Goal: Information Seeking & Learning: Learn about a topic

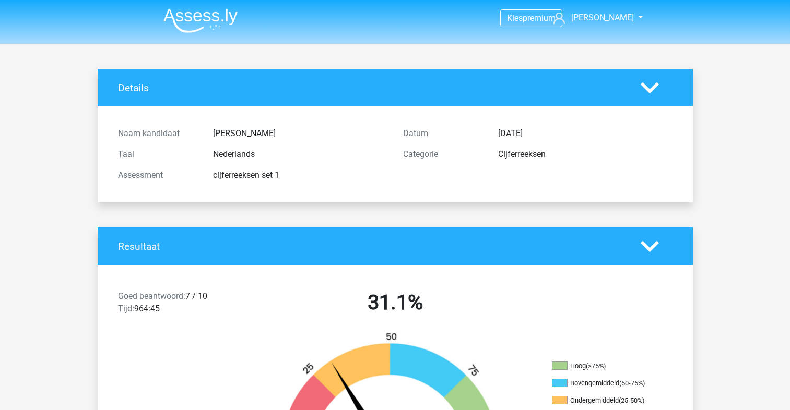
scroll to position [1274, 0]
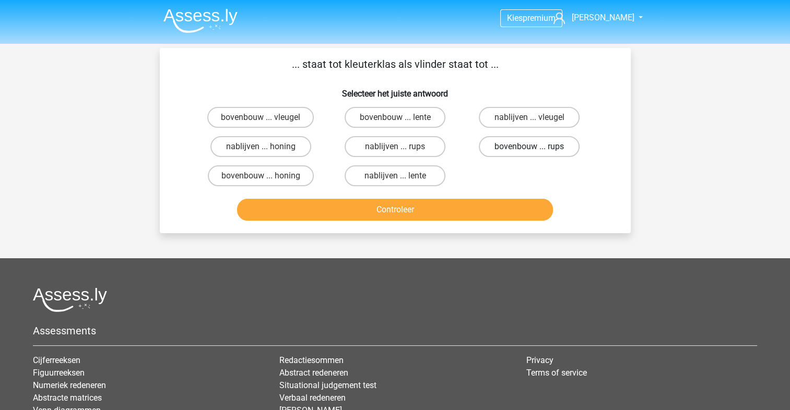
click at [528, 146] on label "bovenbouw ... rups" at bounding box center [529, 146] width 101 height 21
click at [529, 147] on input "bovenbouw ... rups" at bounding box center [532, 150] width 7 height 7
radio input "true"
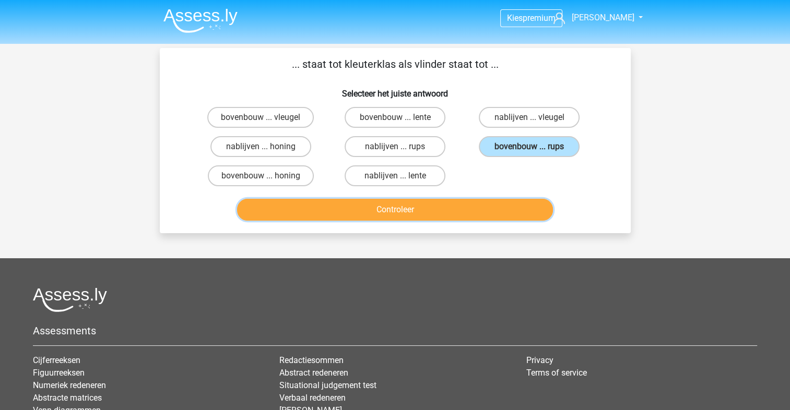
drag, startPoint x: 414, startPoint y: 206, endPoint x: 421, endPoint y: 204, distance: 7.1
click at [417, 206] on button "Controleer" at bounding box center [395, 210] width 316 height 22
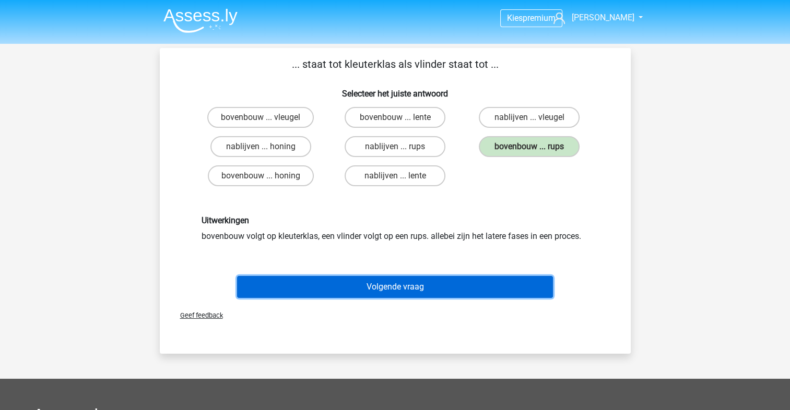
click at [407, 282] on button "Volgende vraag" at bounding box center [395, 287] width 316 height 22
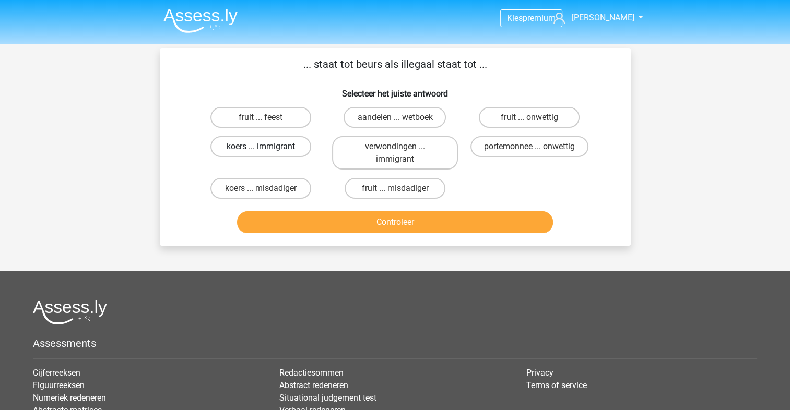
click at [295, 148] on label "koers ... immigrant" at bounding box center [260, 146] width 101 height 21
click at [267, 148] on input "koers ... immigrant" at bounding box center [263, 150] width 7 height 7
radio input "true"
click at [546, 145] on label "portemonnee ... onwettig" at bounding box center [529, 146] width 118 height 21
click at [536, 147] on input "portemonnee ... onwettig" at bounding box center [532, 150] width 7 height 7
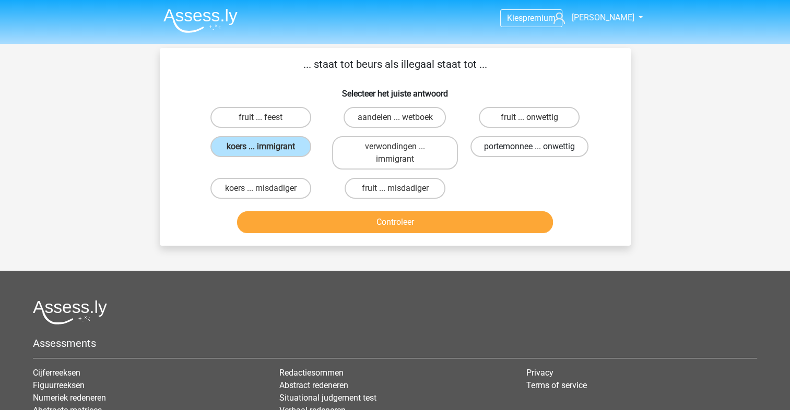
radio input "true"
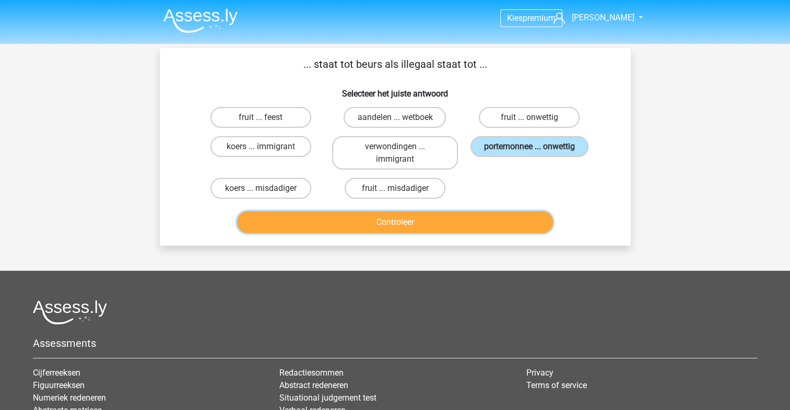
click at [428, 222] on button "Controleer" at bounding box center [395, 222] width 316 height 22
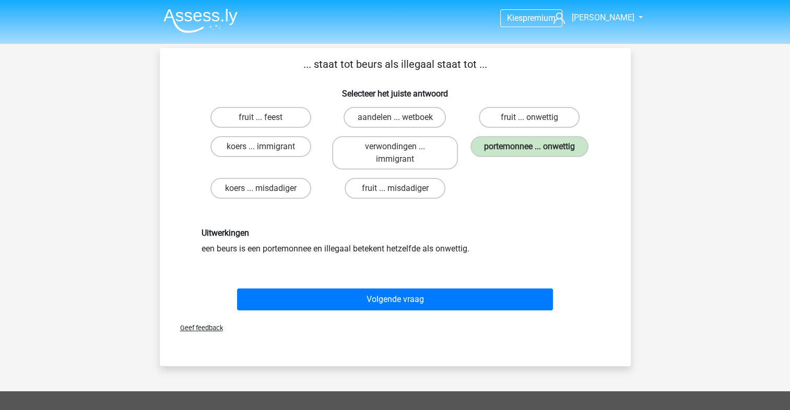
click at [454, 282] on div "Volgende vraag" at bounding box center [394, 297] width 437 height 34
click at [429, 285] on div "Volgende vraag" at bounding box center [394, 297] width 437 height 34
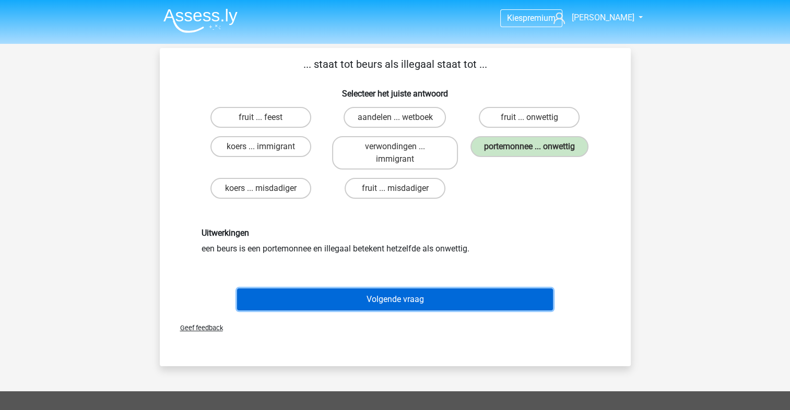
click at [436, 296] on button "Volgende vraag" at bounding box center [395, 300] width 316 height 22
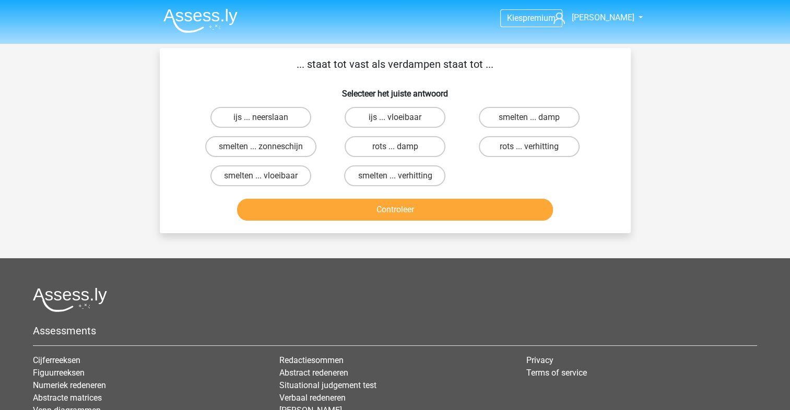
click at [400, 176] on input "smelten ... verhitting" at bounding box center [398, 179] width 7 height 7
radio input "true"
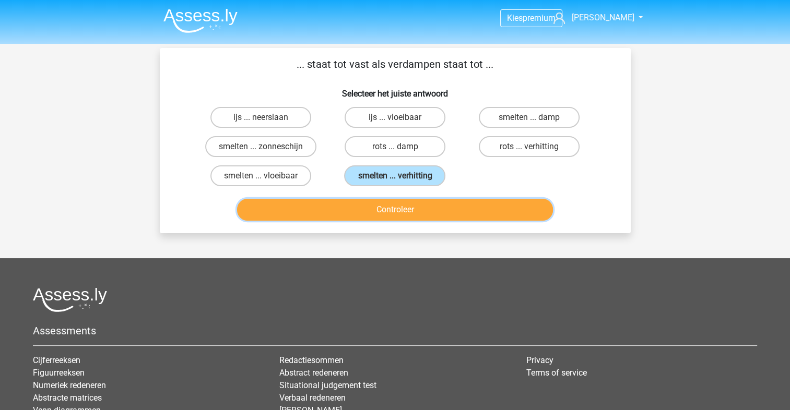
click at [400, 215] on button "Controleer" at bounding box center [395, 210] width 316 height 22
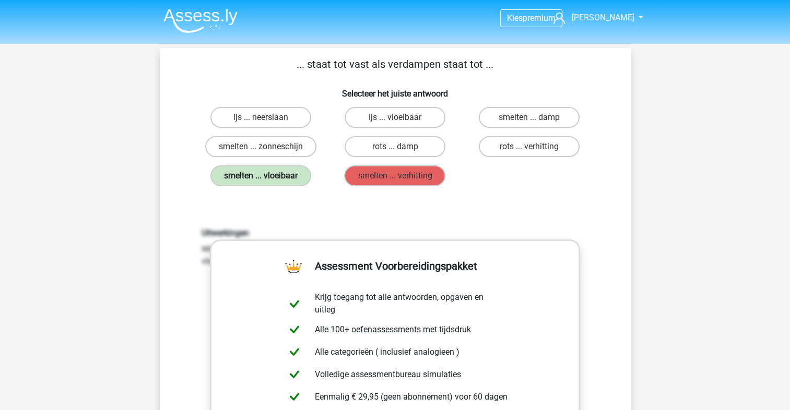
scroll to position [52, 0]
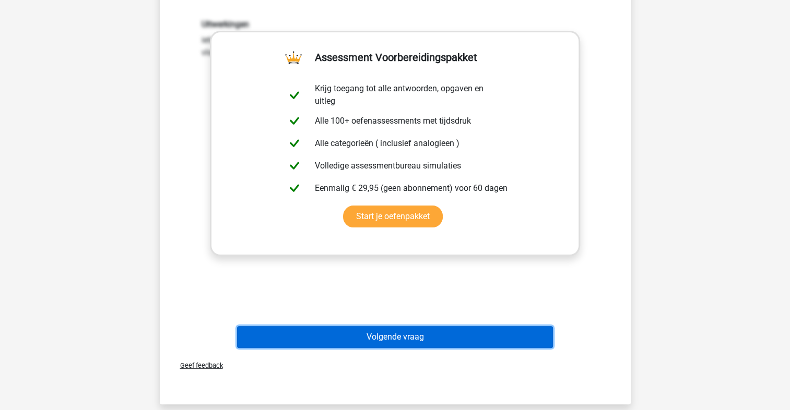
click at [484, 328] on button "Volgende vraag" at bounding box center [395, 337] width 316 height 22
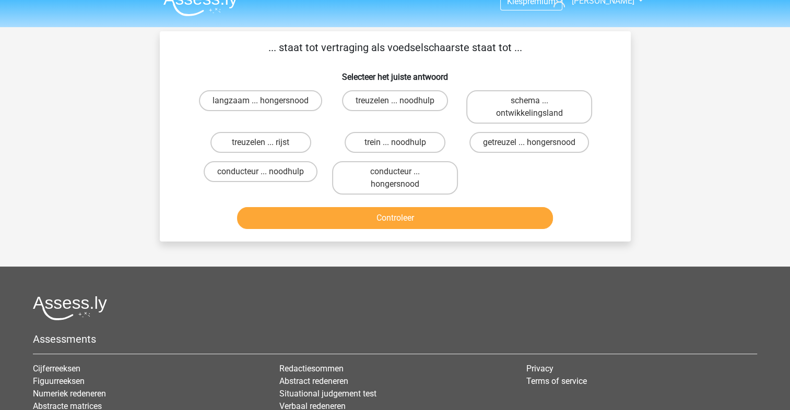
scroll to position [0, 0]
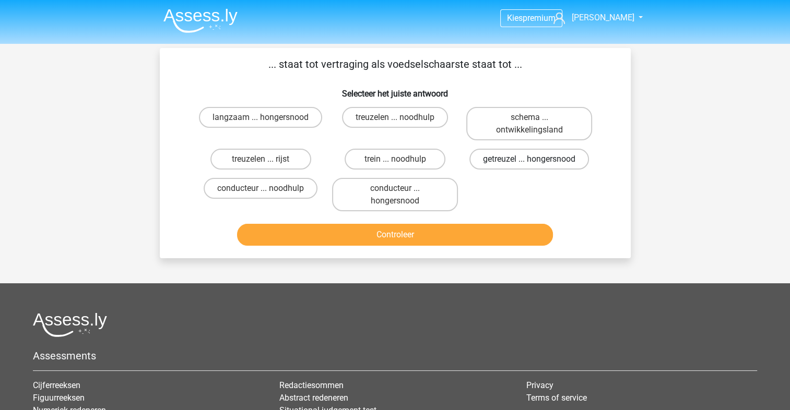
click at [547, 154] on label "getreuzel ... hongersnood" at bounding box center [529, 159] width 120 height 21
click at [536, 159] on input "getreuzel ... hongersnood" at bounding box center [532, 162] width 7 height 7
radio input "true"
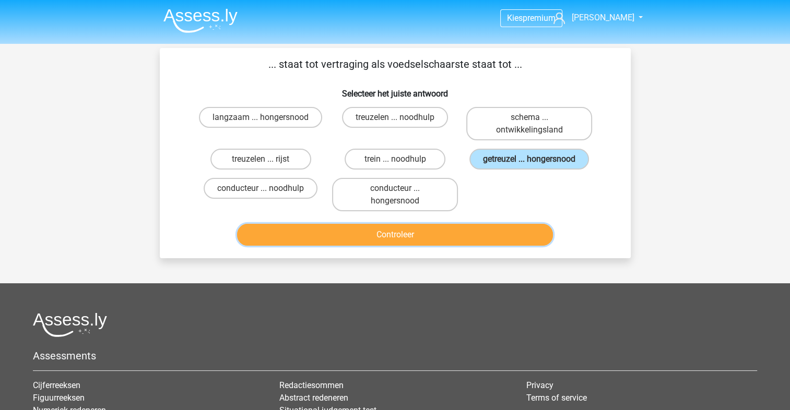
click at [407, 224] on button "Controleer" at bounding box center [395, 235] width 316 height 22
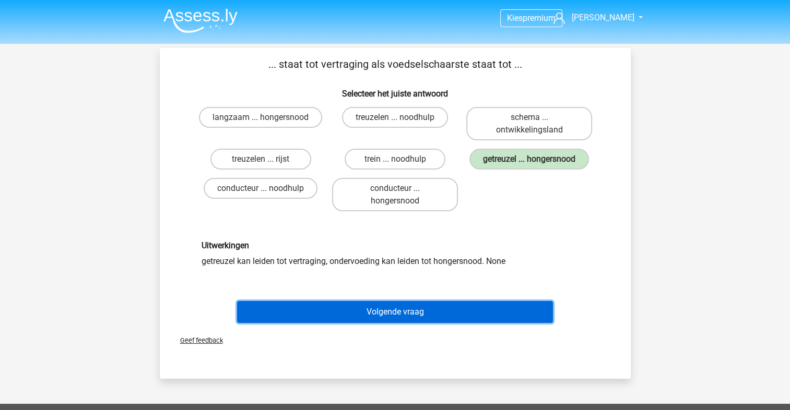
click at [472, 304] on button "Volgende vraag" at bounding box center [395, 312] width 316 height 22
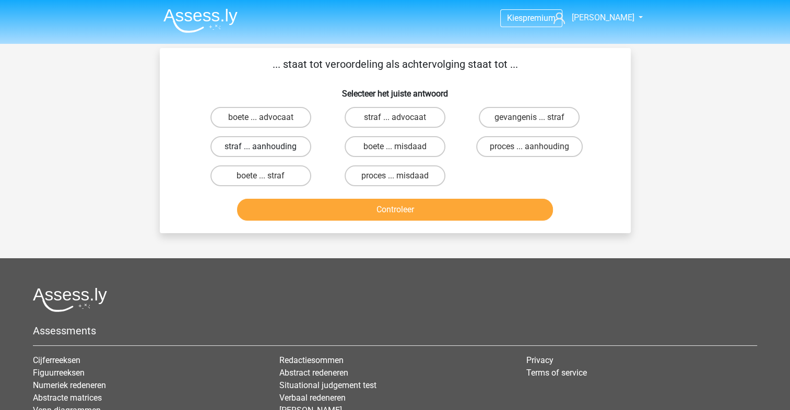
click at [280, 147] on label "straf ... aanhouding" at bounding box center [260, 146] width 101 height 21
click at [267, 147] on input "straf ... aanhouding" at bounding box center [263, 150] width 7 height 7
radio input "true"
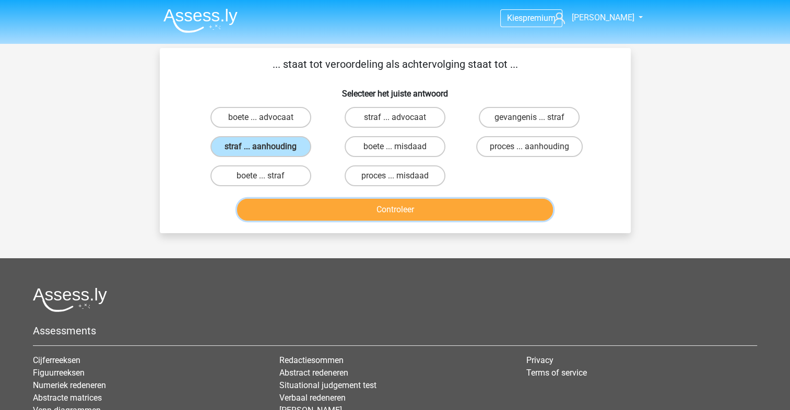
click at [388, 208] on button "Controleer" at bounding box center [395, 210] width 316 height 22
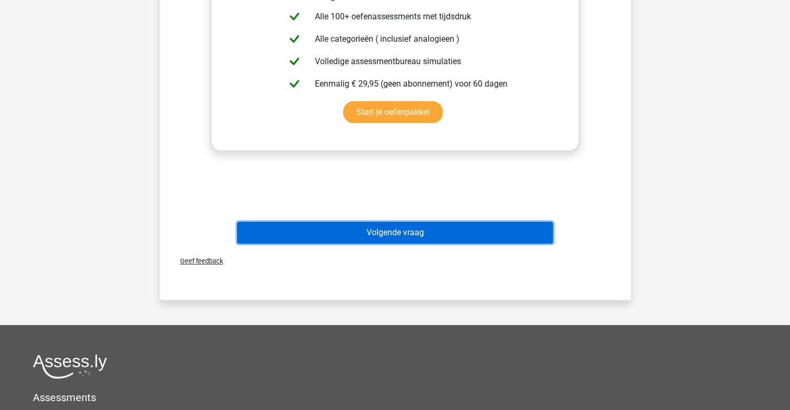
click at [467, 231] on button "Volgende vraag" at bounding box center [395, 233] width 316 height 22
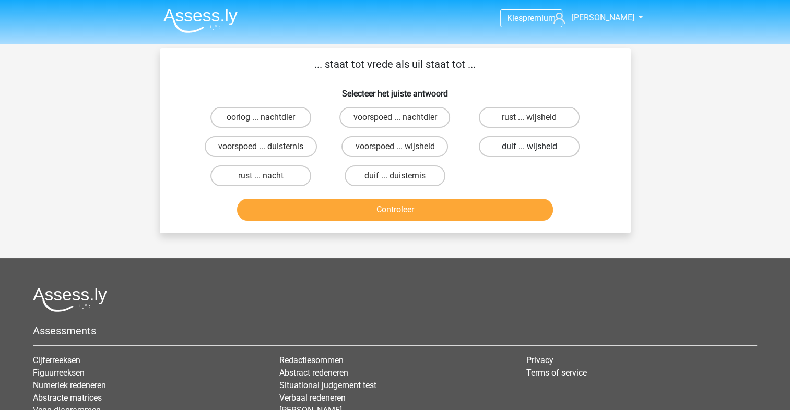
click at [555, 150] on label "duif ... wijsheid" at bounding box center [529, 146] width 101 height 21
click at [536, 150] on input "duif ... wijsheid" at bounding box center [532, 150] width 7 height 7
radio input "true"
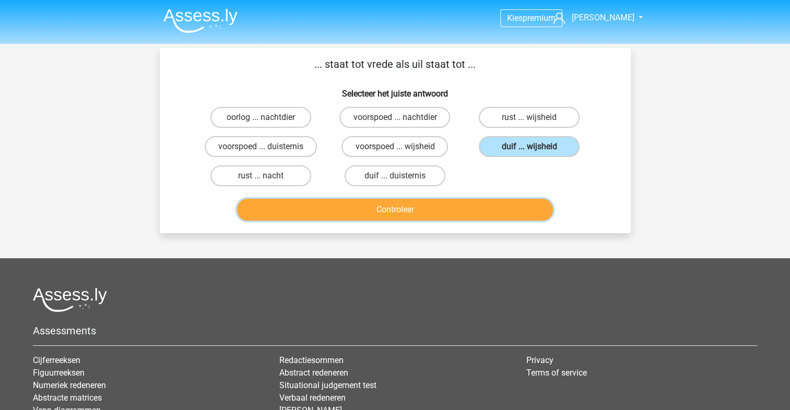
click at [405, 215] on button "Controleer" at bounding box center [395, 210] width 316 height 22
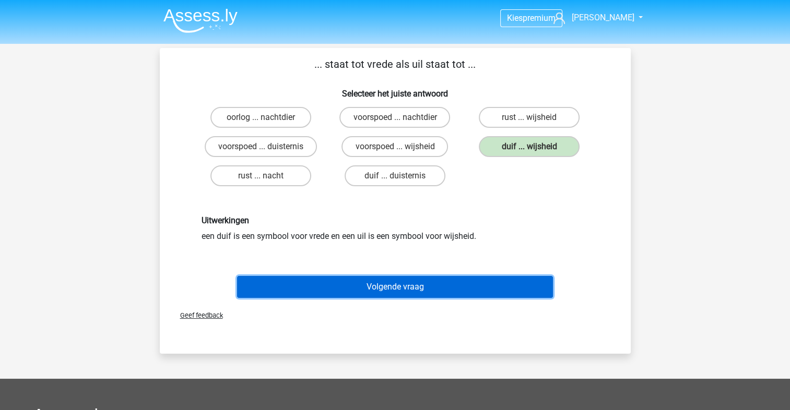
click at [443, 279] on button "Volgende vraag" at bounding box center [395, 287] width 316 height 22
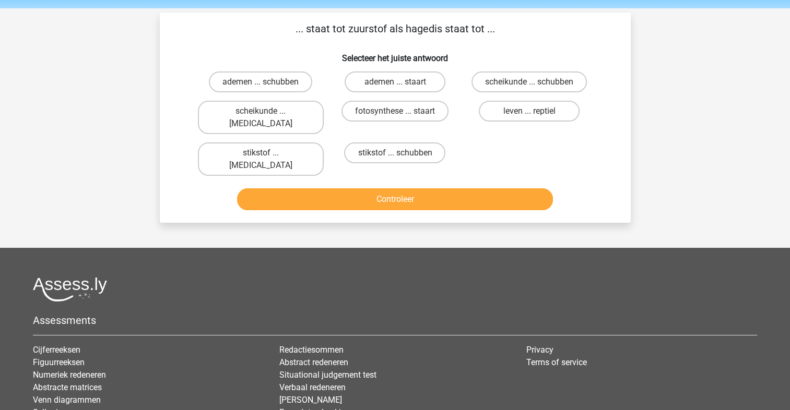
scroll to position [48, 0]
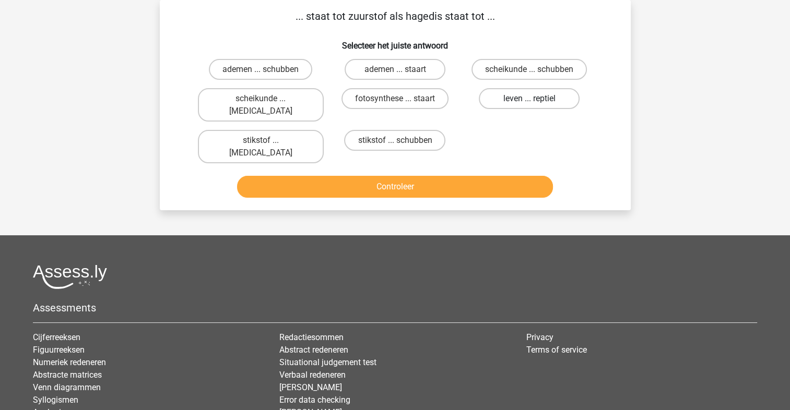
click at [546, 104] on label "leven ... reptiel" at bounding box center [529, 98] width 101 height 21
click at [536, 104] on input "leven ... reptiel" at bounding box center [532, 102] width 7 height 7
radio input "true"
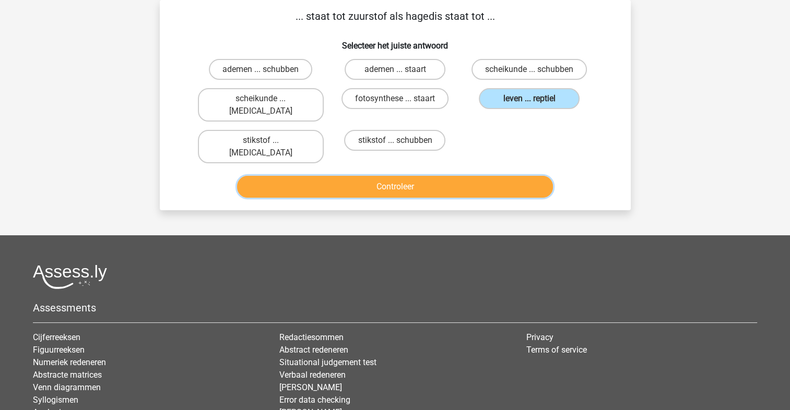
click at [428, 176] on button "Controleer" at bounding box center [395, 187] width 316 height 22
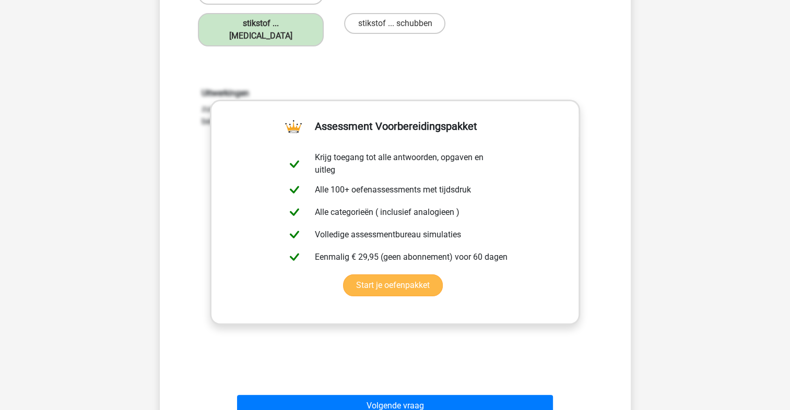
scroll to position [205, 0]
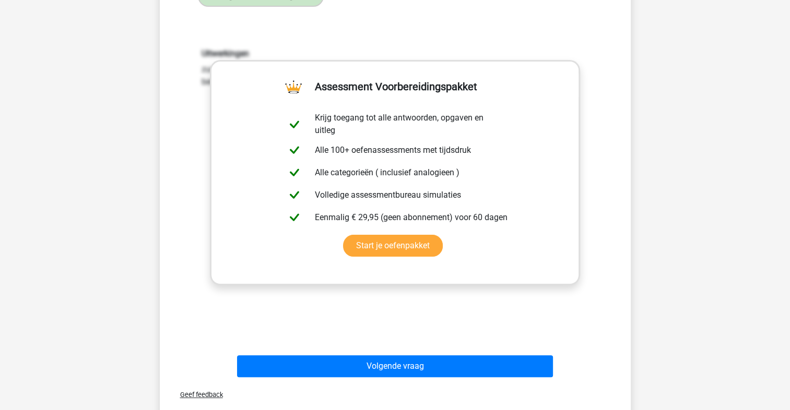
click at [399, 347] on div "Volgende vraag" at bounding box center [394, 364] width 437 height 34
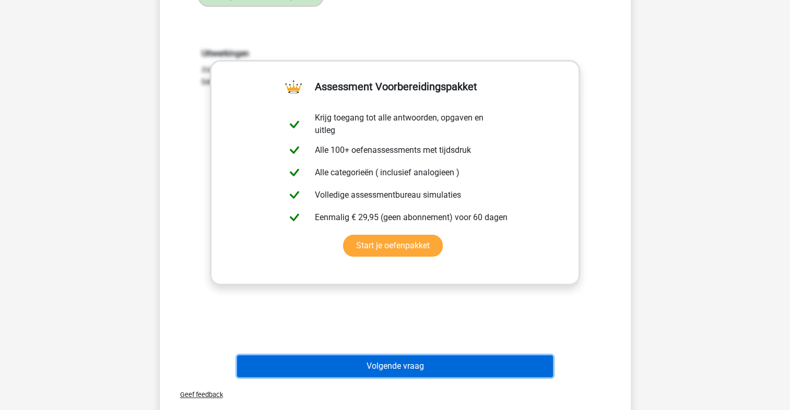
click at [397, 355] on button "Volgende vraag" at bounding box center [395, 366] width 316 height 22
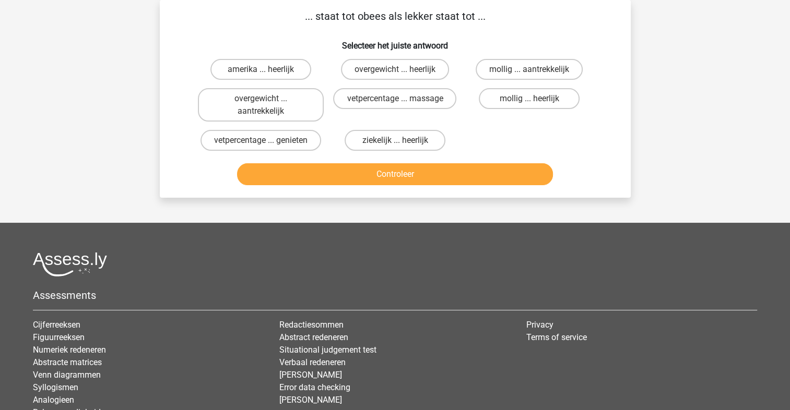
scroll to position [0, 0]
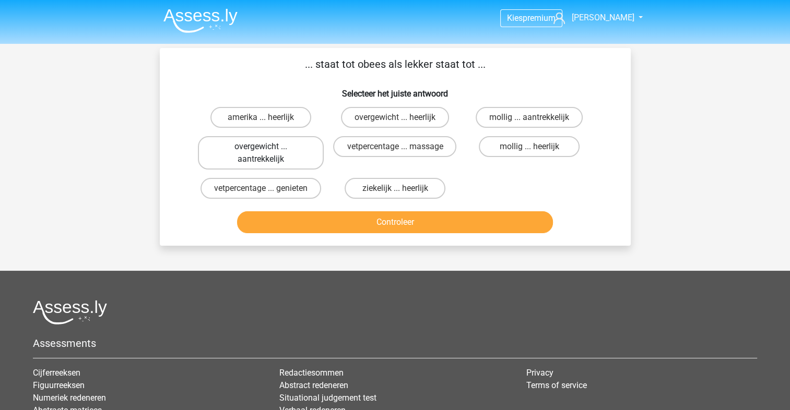
click at [312, 156] on label "overgewicht ... aantrekkelijk" at bounding box center [261, 152] width 126 height 33
click at [267, 153] on input "overgewicht ... aantrekkelijk" at bounding box center [263, 150] width 7 height 7
radio input "true"
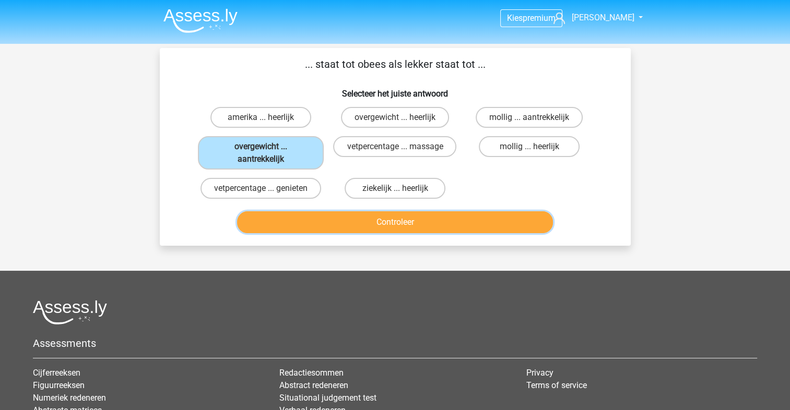
click at [419, 227] on button "Controleer" at bounding box center [395, 222] width 316 height 22
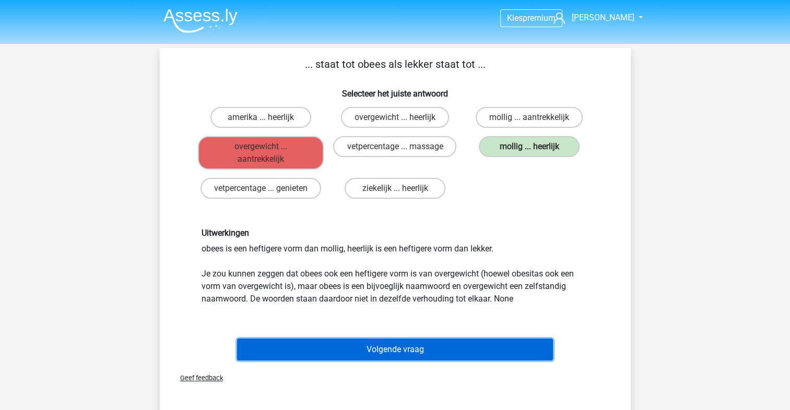
click at [435, 348] on button "Volgende vraag" at bounding box center [395, 350] width 316 height 22
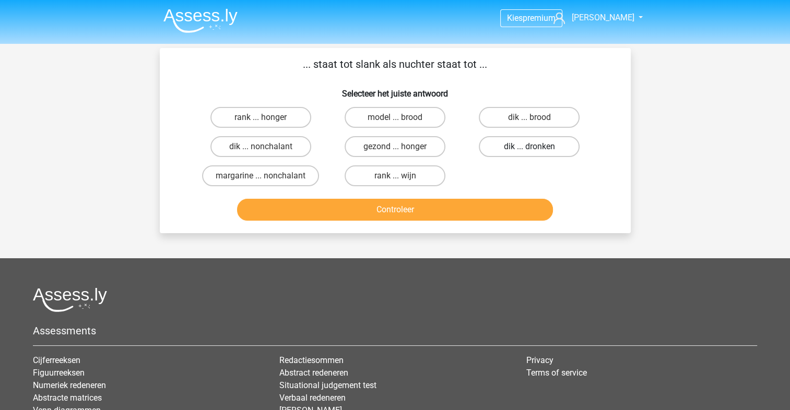
drag, startPoint x: 533, startPoint y: 142, endPoint x: 509, endPoint y: 188, distance: 51.8
click at [535, 145] on label "dik ... dronken" at bounding box center [529, 146] width 101 height 21
click at [535, 147] on input "dik ... dronken" at bounding box center [532, 150] width 7 height 7
radio input "true"
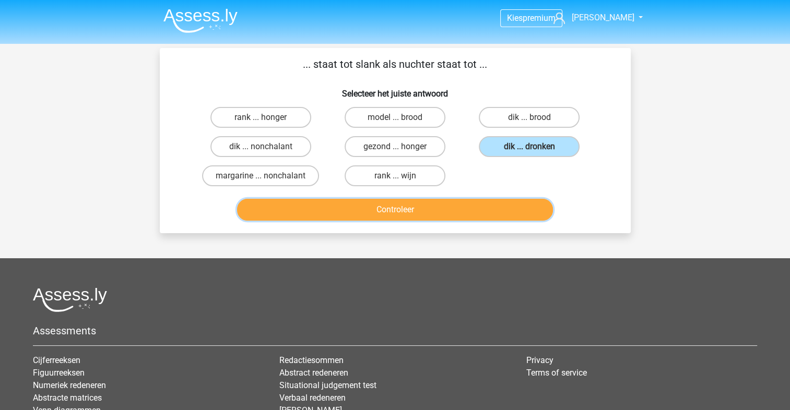
click at [490, 208] on button "Controleer" at bounding box center [395, 210] width 316 height 22
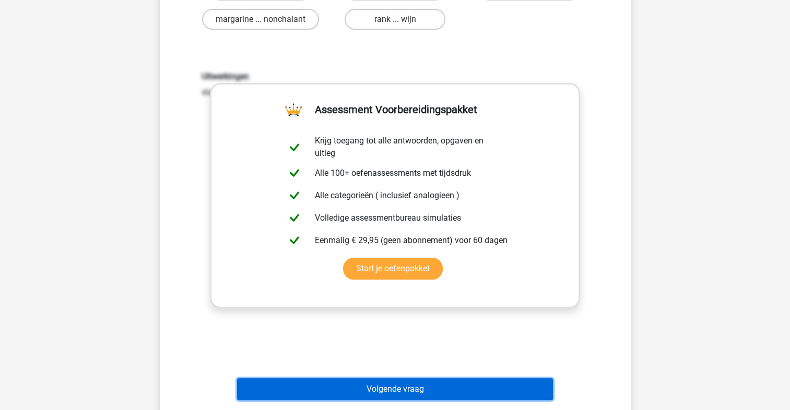
drag, startPoint x: 418, startPoint y: 377, endPoint x: 421, endPoint y: 382, distance: 6.4
click at [420, 381] on button "Volgende vraag" at bounding box center [395, 389] width 316 height 22
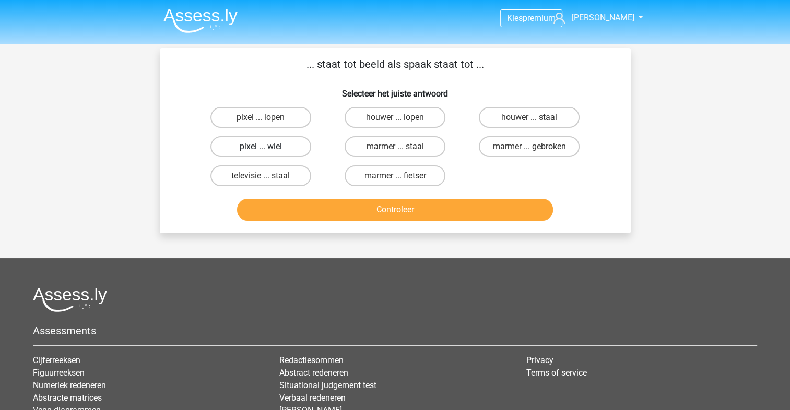
click at [291, 151] on label "pixel ... wiel" at bounding box center [260, 146] width 101 height 21
click at [267, 151] on input "pixel ... wiel" at bounding box center [263, 150] width 7 height 7
radio input "true"
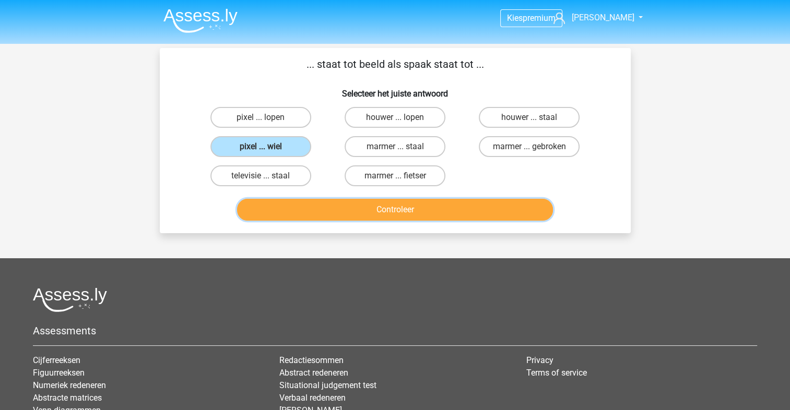
click at [348, 206] on button "Controleer" at bounding box center [395, 210] width 316 height 22
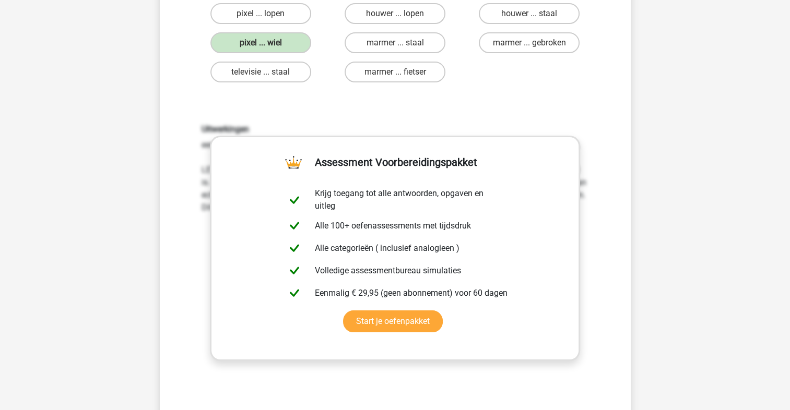
scroll to position [157, 0]
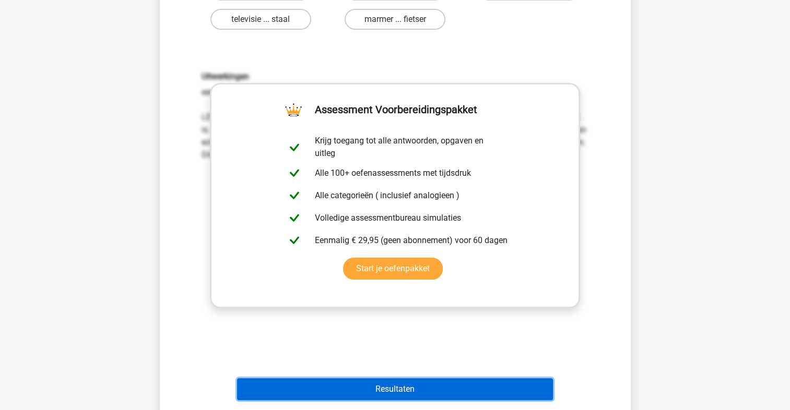
click at [350, 390] on button "Resultaten" at bounding box center [395, 389] width 316 height 22
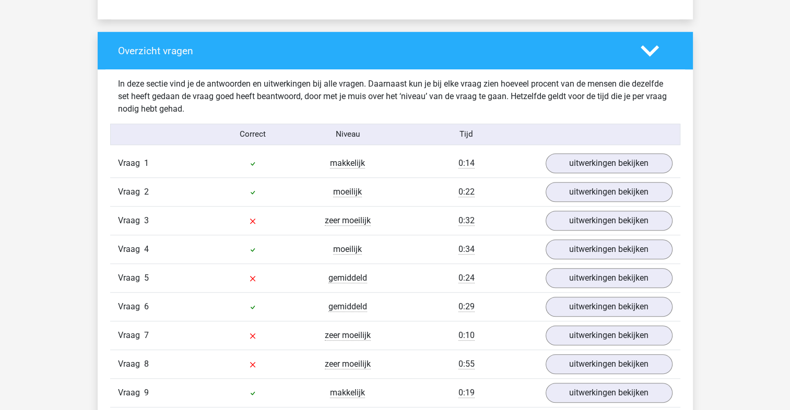
scroll to position [835, 0]
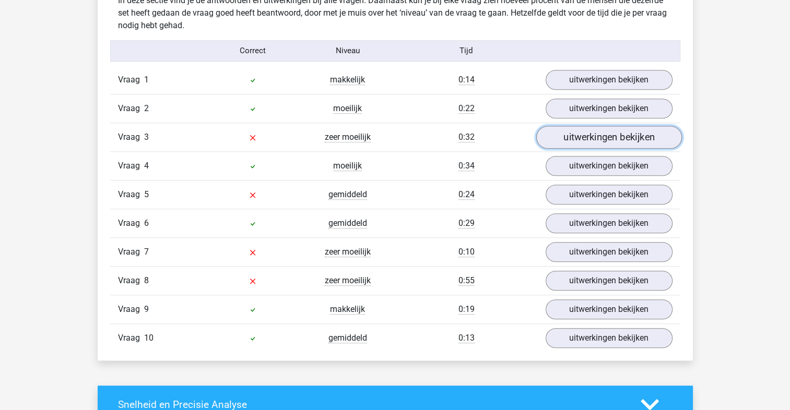
click at [639, 139] on link "uitwerkingen bekijken" at bounding box center [609, 137] width 146 height 23
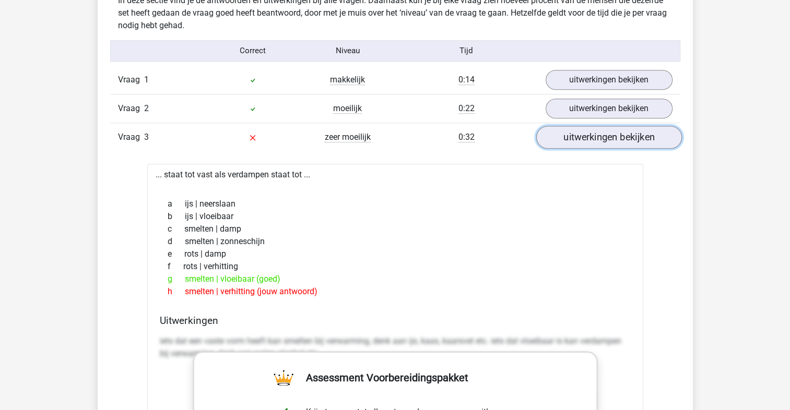
click at [633, 139] on link "uitwerkingen bekijken" at bounding box center [609, 137] width 146 height 23
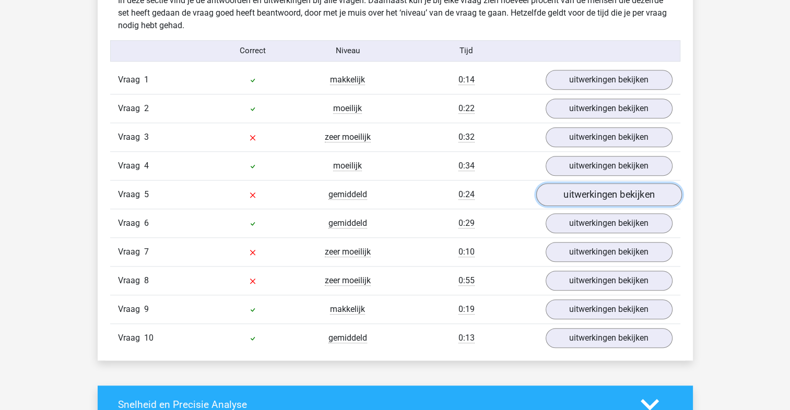
click at [613, 190] on link "uitwerkingen bekijken" at bounding box center [609, 194] width 146 height 23
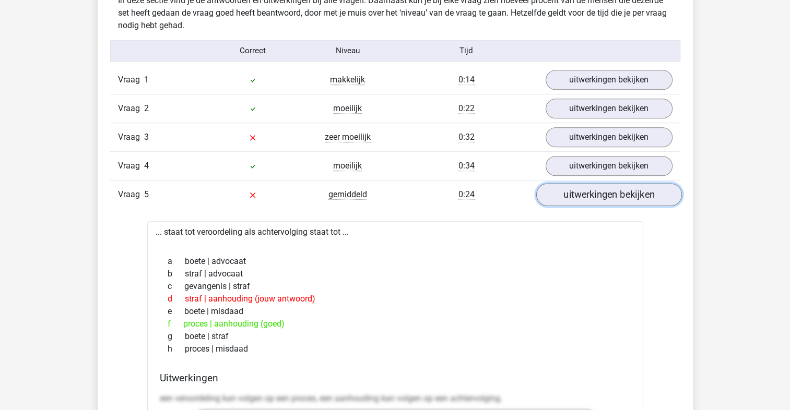
click at [613, 190] on link "uitwerkingen bekijken" at bounding box center [609, 194] width 146 height 23
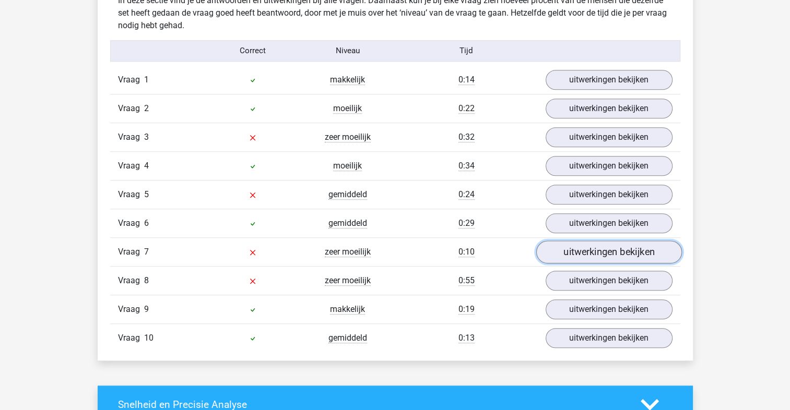
click at [586, 244] on link "uitwerkingen bekijken" at bounding box center [609, 252] width 146 height 23
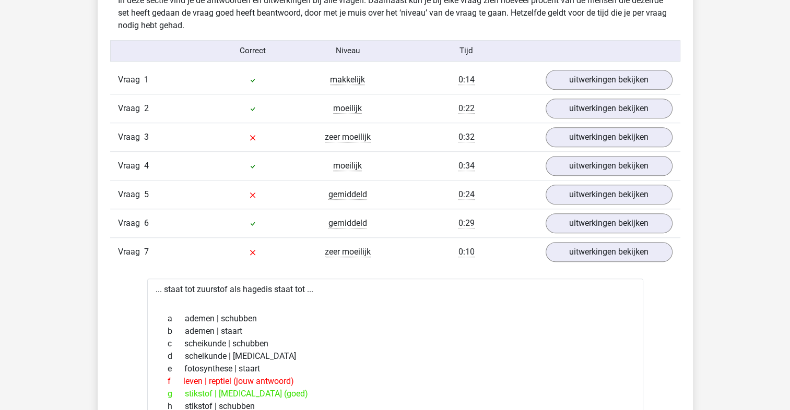
click at [586, 237] on div "Vraag 7 zeer moeilijk 0:10 uitwerkingen bekijken" at bounding box center [395, 251] width 570 height 29
click at [586, 244] on link "uitwerkingen bekijken" at bounding box center [609, 252] width 146 height 23
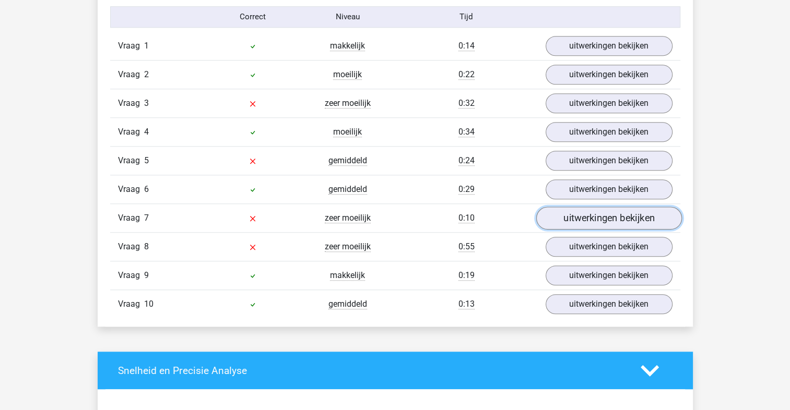
scroll to position [887, 0]
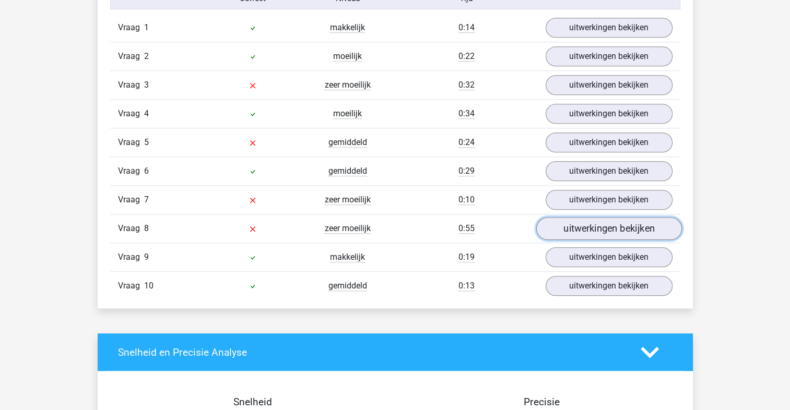
click at [587, 232] on link "uitwerkingen bekijken" at bounding box center [609, 228] width 146 height 23
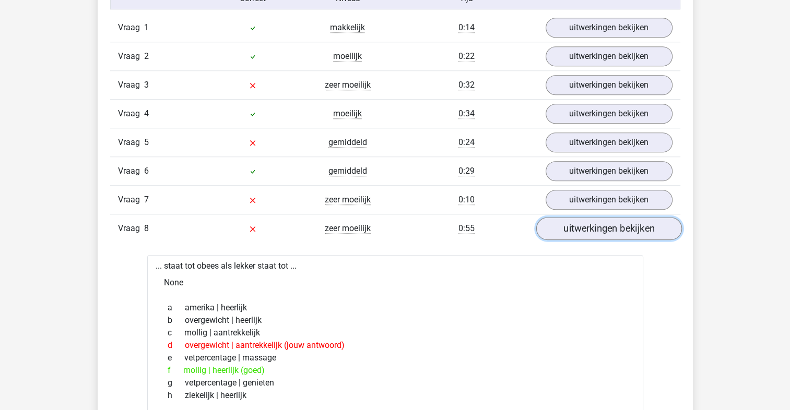
click at [587, 232] on link "uitwerkingen bekijken" at bounding box center [609, 228] width 146 height 23
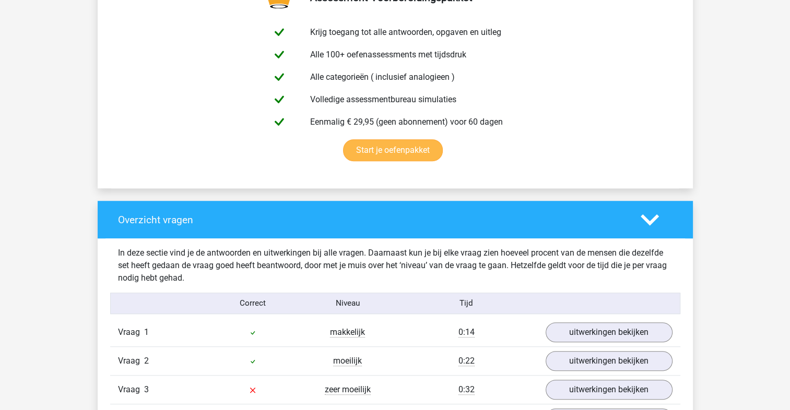
scroll to position [522, 0]
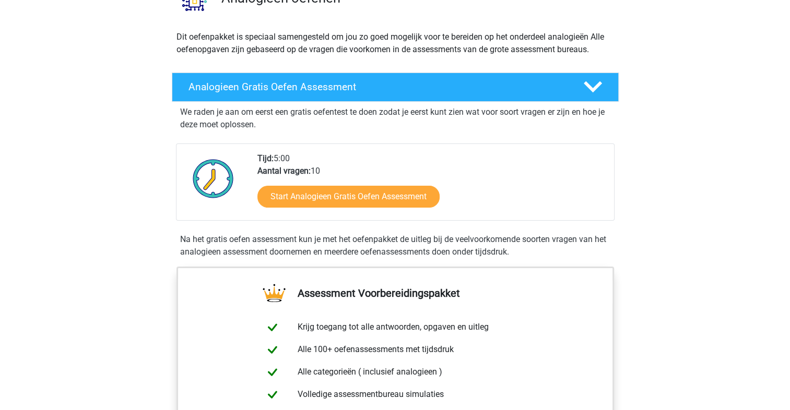
scroll to position [104, 0]
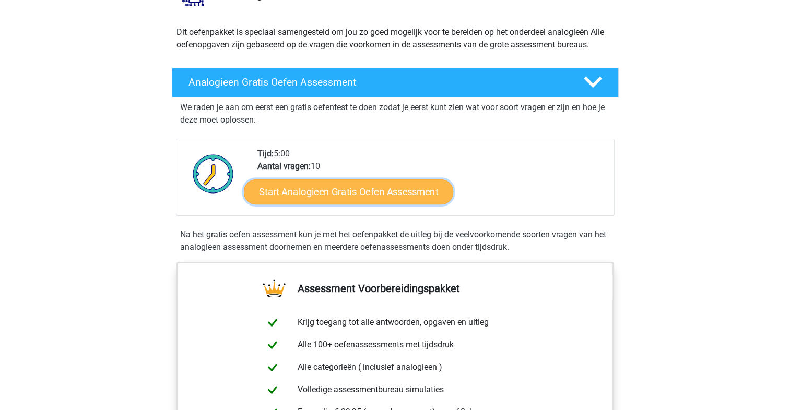
click at [319, 199] on link "Start Analogieen Gratis Oefen Assessment" at bounding box center [348, 191] width 209 height 25
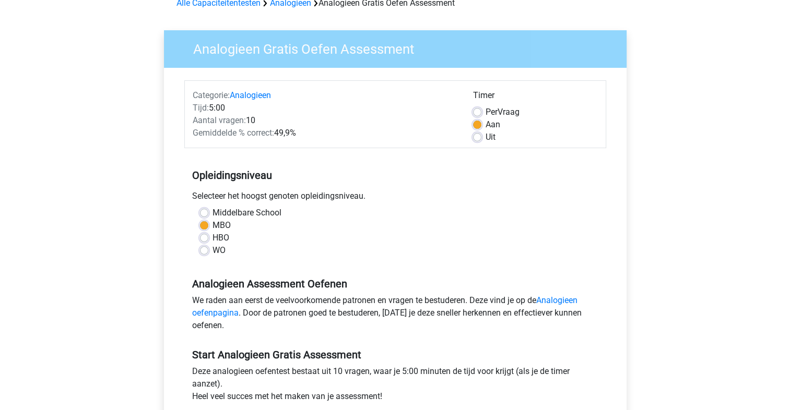
scroll to position [157, 0]
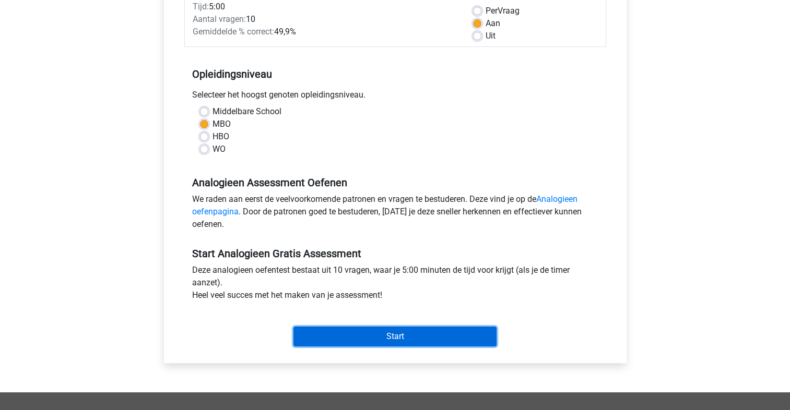
click at [375, 330] on input "Start" at bounding box center [394, 337] width 203 height 20
